Goal: Use online tool/utility

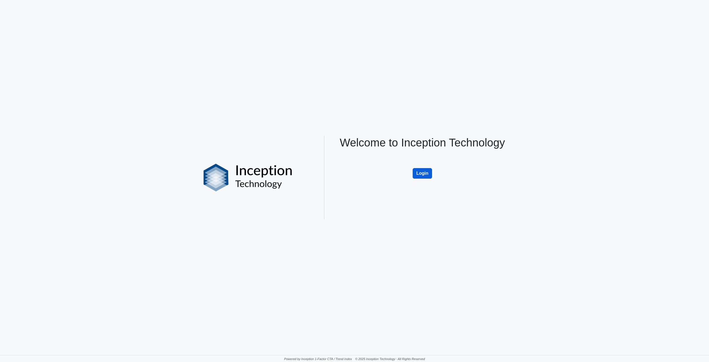
click at [413, 175] on button "Login" at bounding box center [422, 173] width 19 height 11
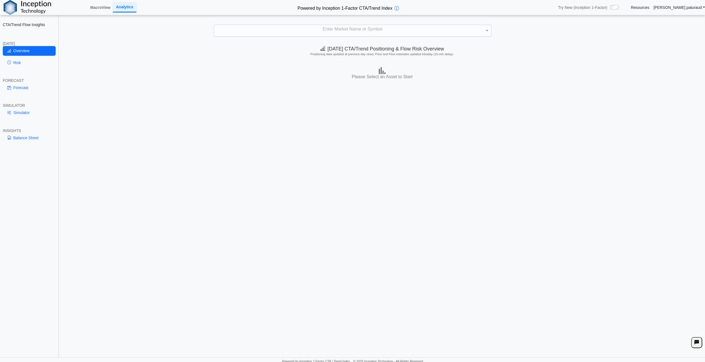
click at [378, 34] on div "Enter Market Name or Symbol" at bounding box center [352, 31] width 277 height 12
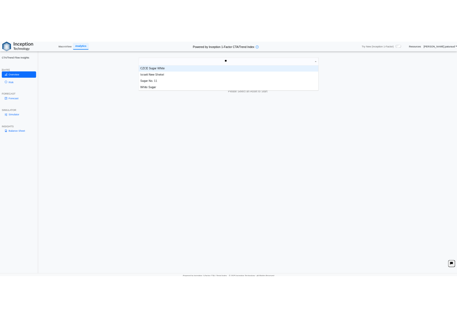
scroll to position [25, 273]
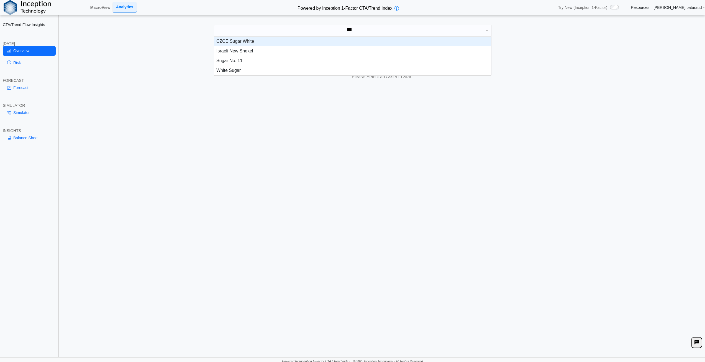
type input "*****"
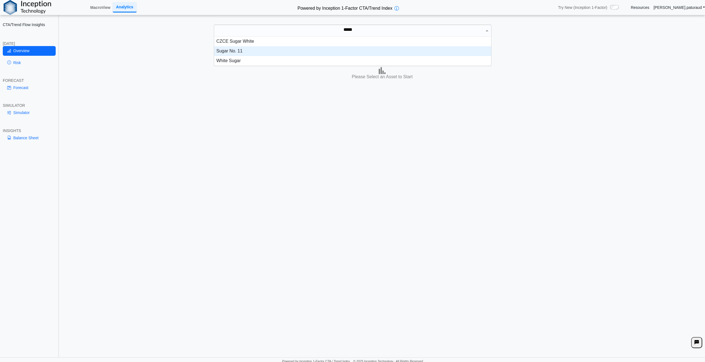
click at [238, 53] on div "Sugar No. 11" at bounding box center [352, 51] width 277 height 10
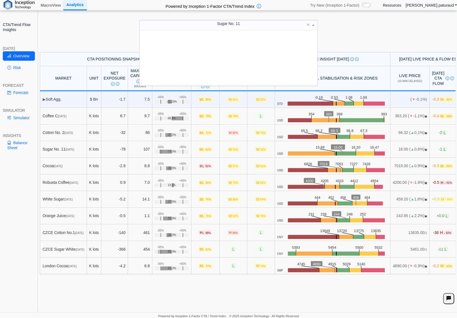
scroll to position [51, 174]
